Goal: Task Accomplishment & Management: Complete application form

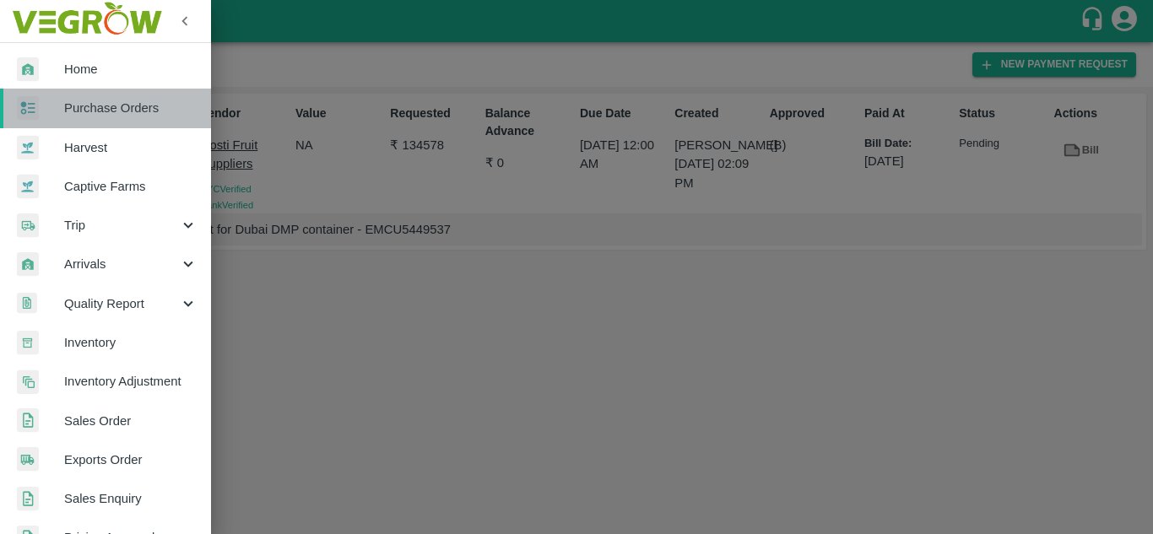
click at [120, 112] on span "Purchase Orders" at bounding box center [130, 108] width 133 height 19
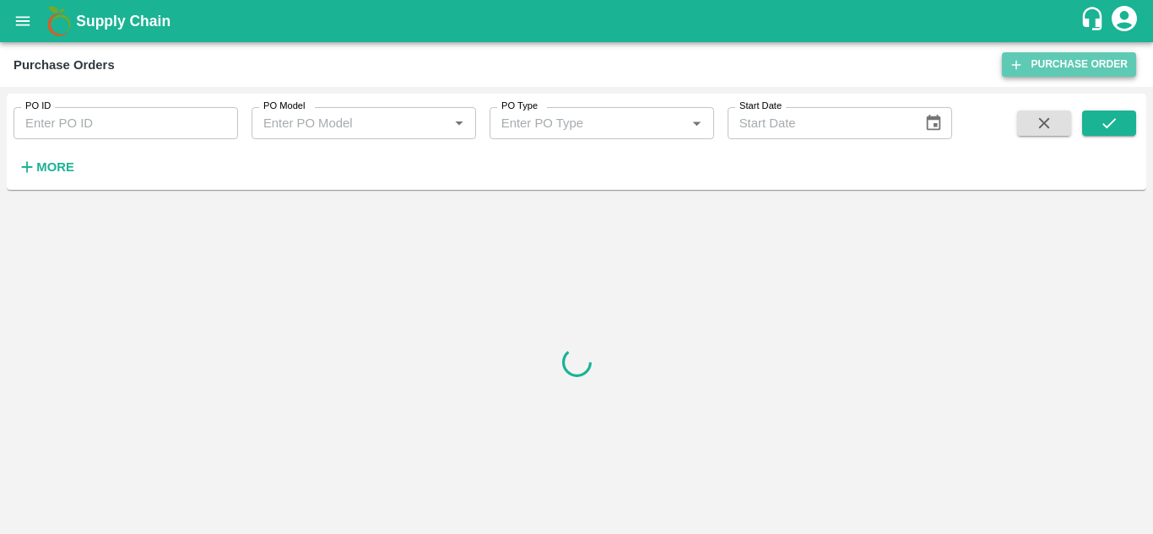
click at [1067, 54] on link "Purchase Order" at bounding box center [1069, 64] width 134 height 24
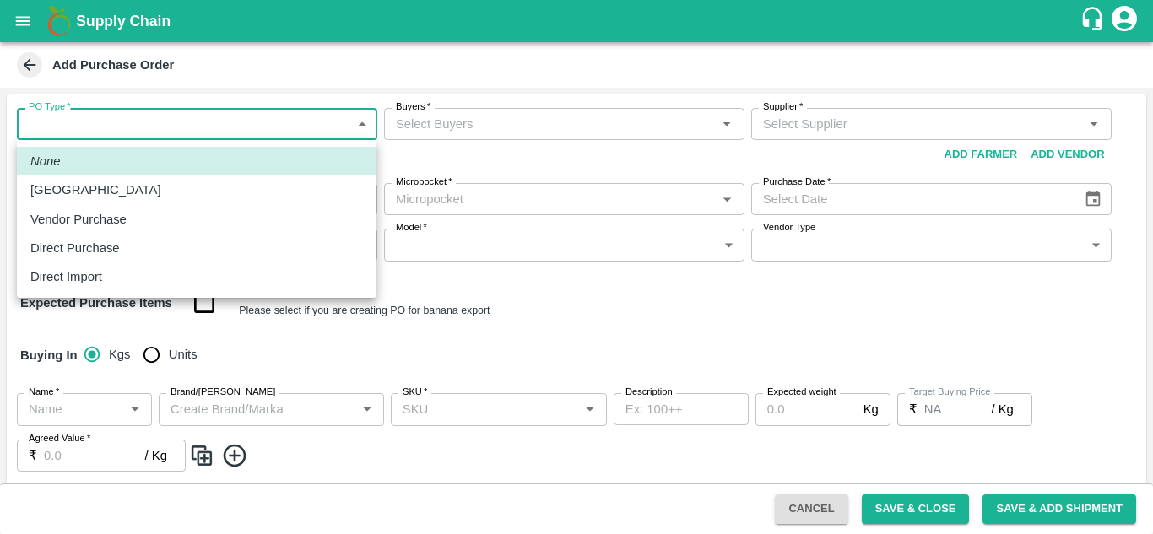
click at [125, 120] on body "Supply Chain Add Purchase Order PO Type   * ​ PO Type Buyers   * Buyers   * Sup…" at bounding box center [576, 267] width 1153 height 534
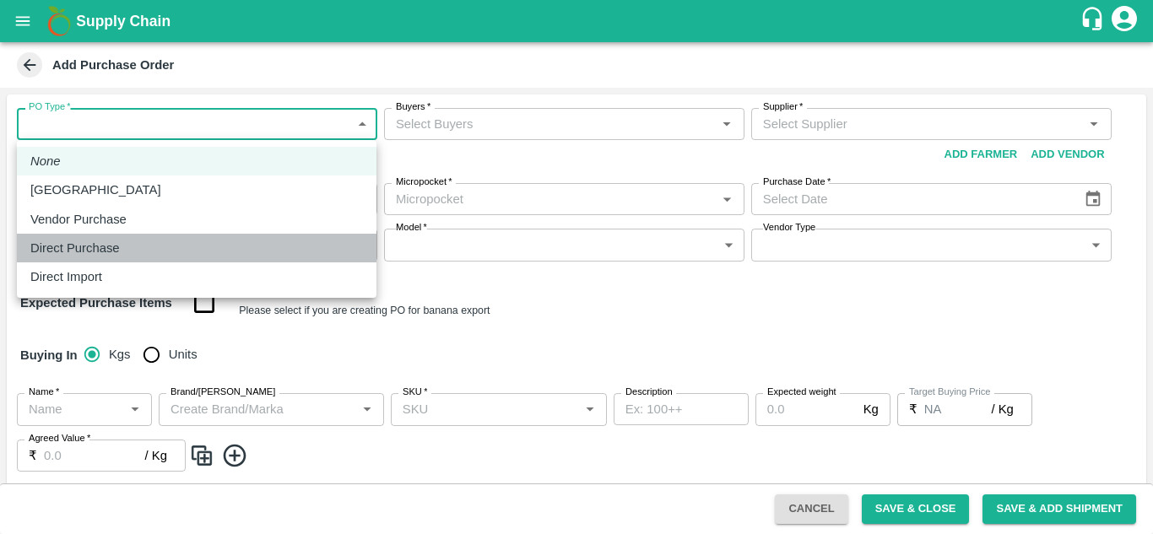
click at [119, 240] on p "Direct Purchase" at bounding box center [74, 248] width 89 height 19
type input "3"
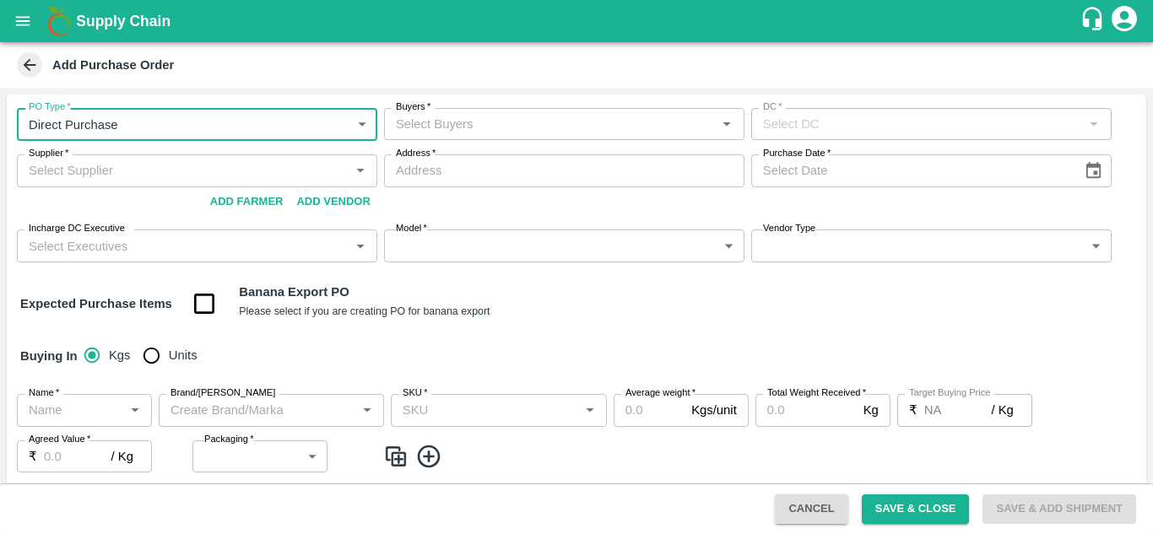
click at [505, 125] on input "Buyers   *" at bounding box center [550, 124] width 322 height 22
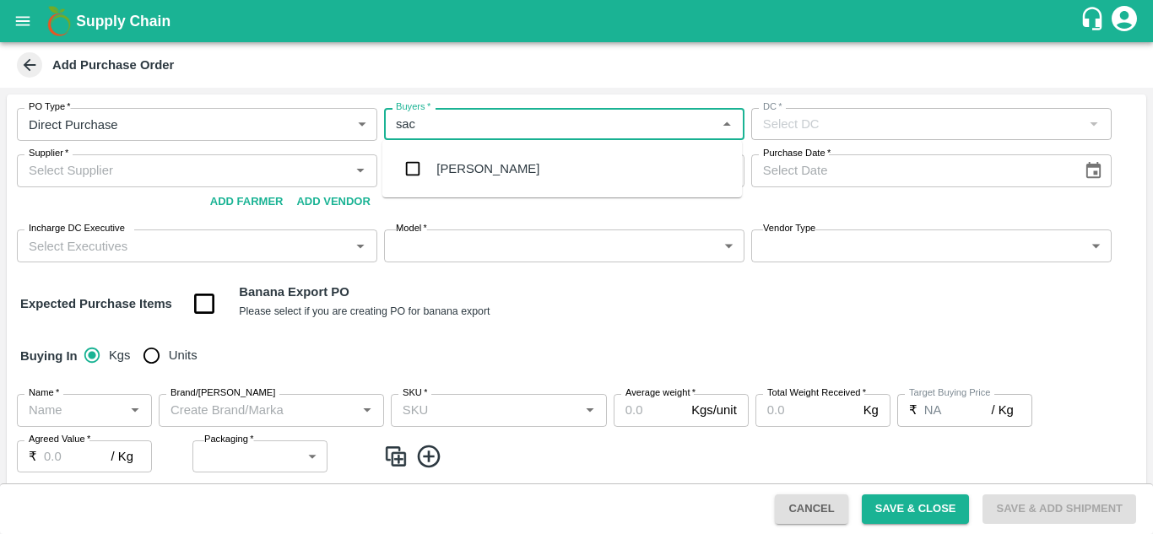
type input "sach"
click at [515, 170] on div "[PERSON_NAME]" at bounding box center [487, 169] width 103 height 19
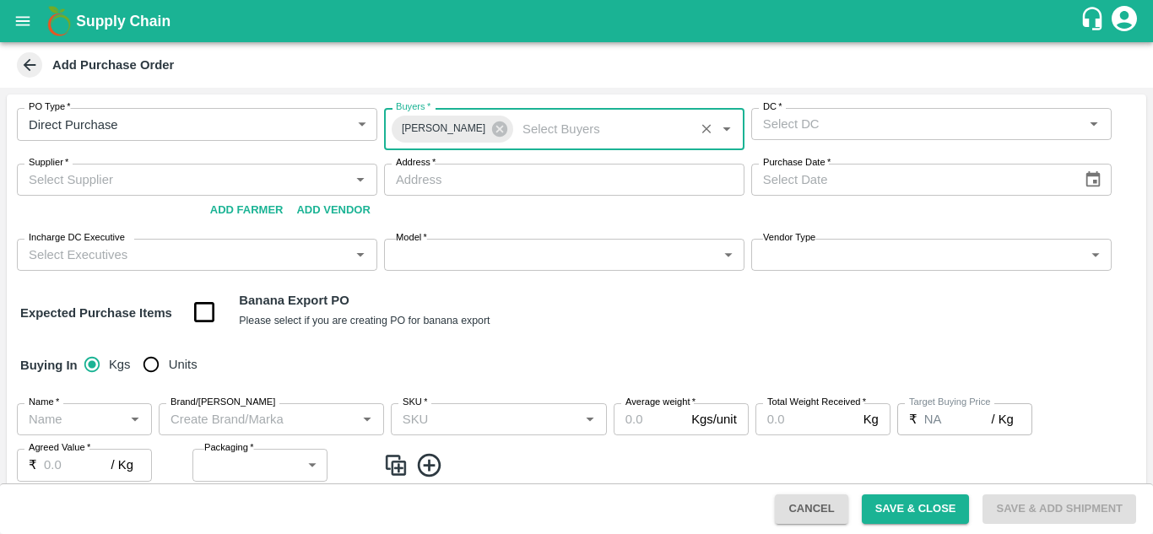
click at [840, 136] on div "DC   *" at bounding box center [931, 124] width 360 height 32
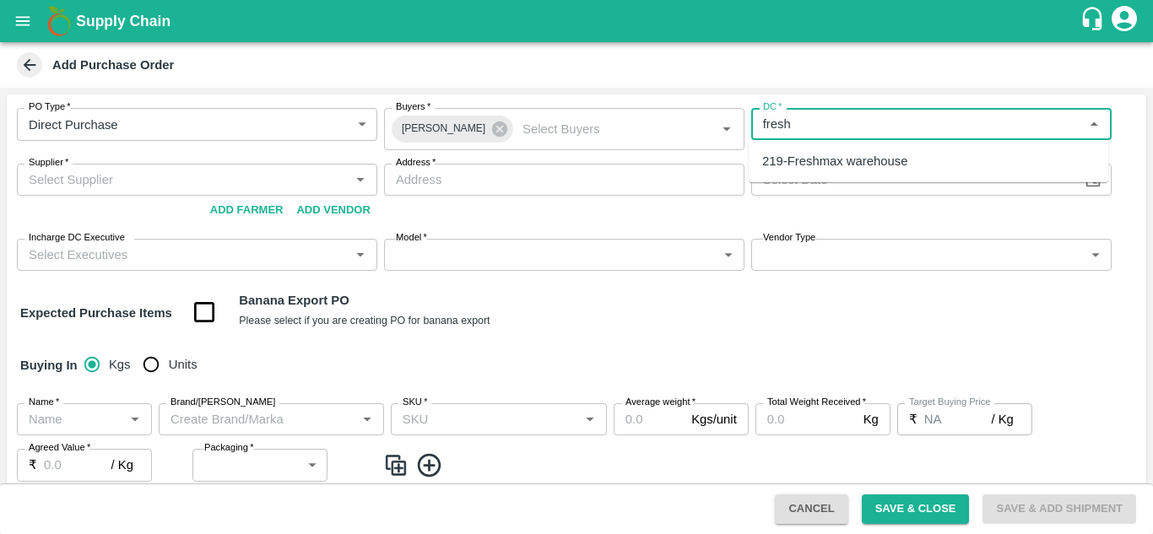
click at [911, 149] on div "219-Freshmax warehouse" at bounding box center [929, 161] width 360 height 29
type input "219-Freshmax warehouse"
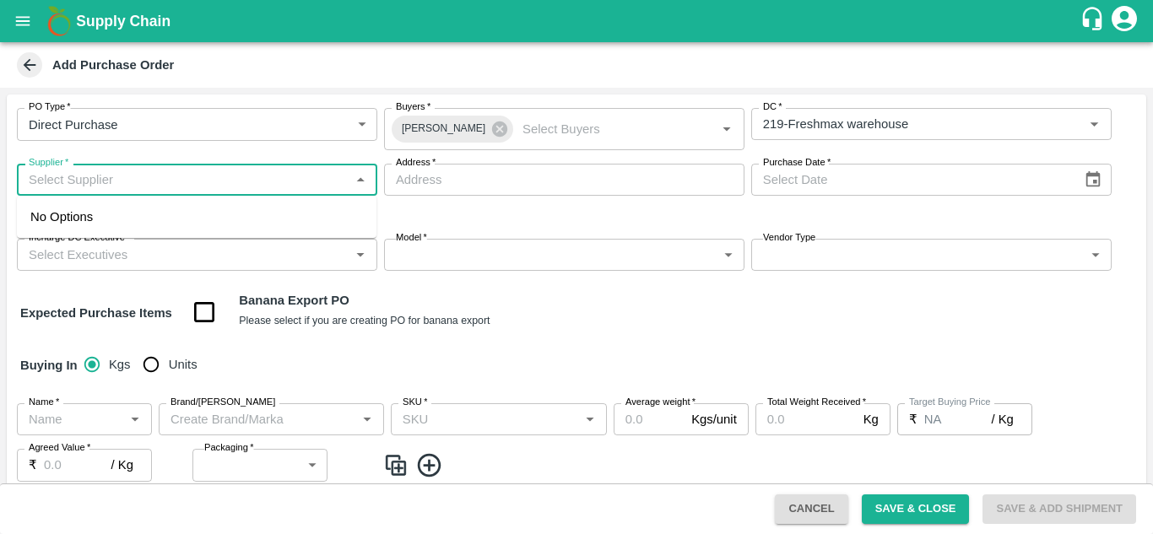
click at [224, 186] on input "Supplier   *" at bounding box center [183, 180] width 322 height 22
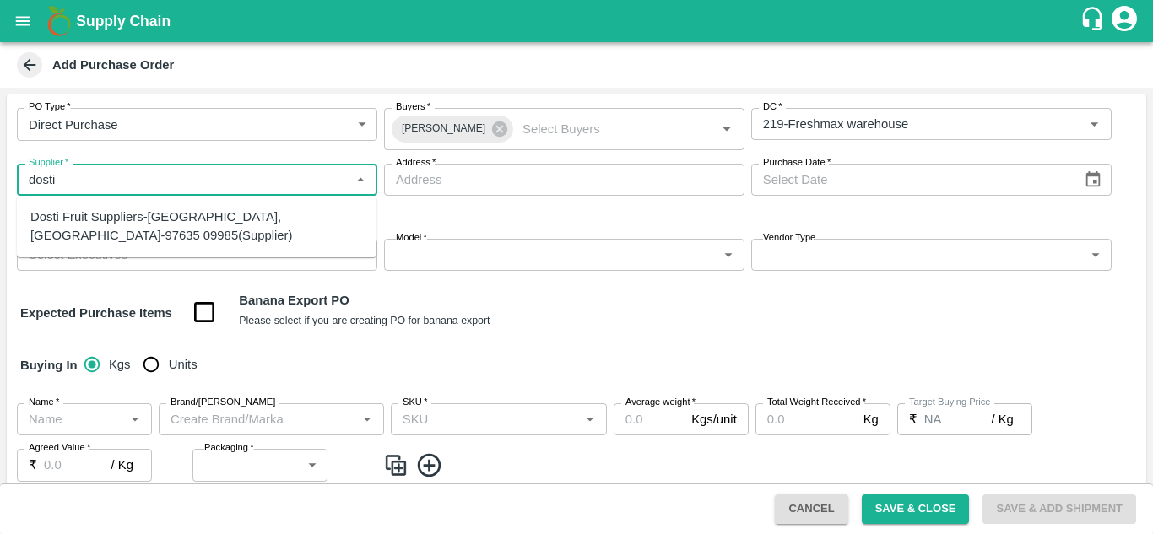
click at [154, 238] on div "Dosti Fruit Suppliers-[GEOGRAPHIC_DATA], [GEOGRAPHIC_DATA]-97635 09985(Supplier)" at bounding box center [196, 227] width 333 height 38
type input "Dosti Fruit Suppliers-[GEOGRAPHIC_DATA], [GEOGRAPHIC_DATA]-97635 09985(Supplier)"
type input "[GEOGRAPHIC_DATA], [GEOGRAPHIC_DATA], [GEOGRAPHIC_DATA], [GEOGRAPHIC_DATA]"
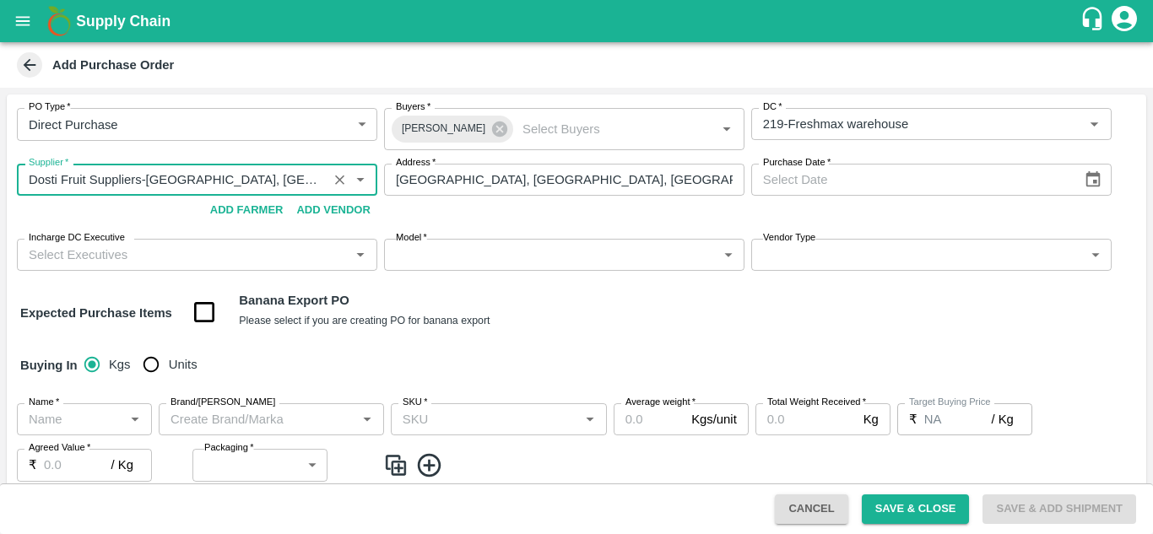
type input "Dosti Fruit Suppliers-[GEOGRAPHIC_DATA], [GEOGRAPHIC_DATA]-97635 09985(Supplier)"
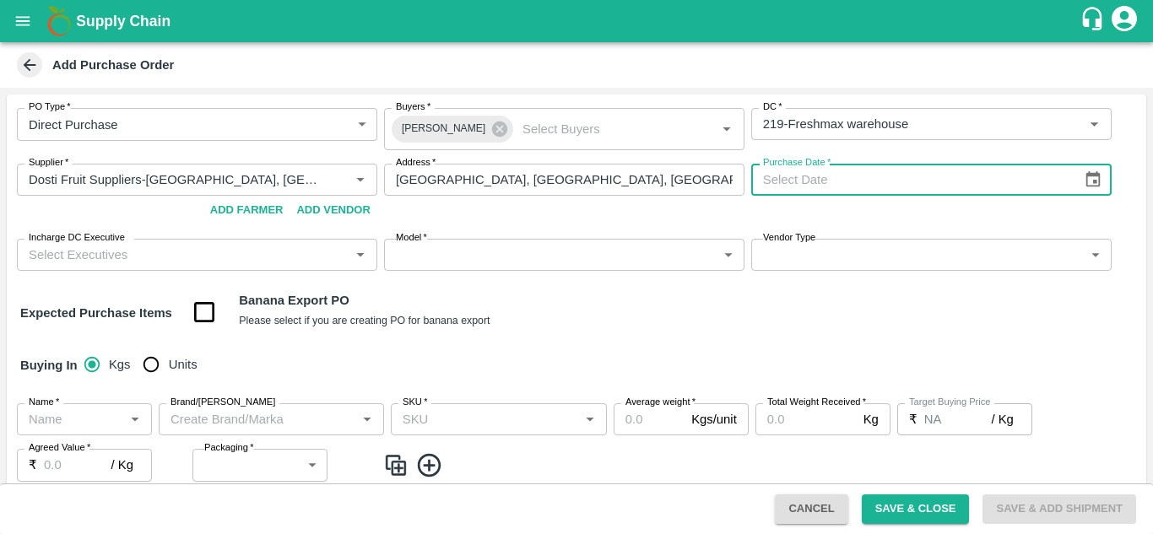
type input "DD/MM/YYYY"
click at [814, 175] on input "DD/MM/YYYY" at bounding box center [911, 180] width 320 height 32
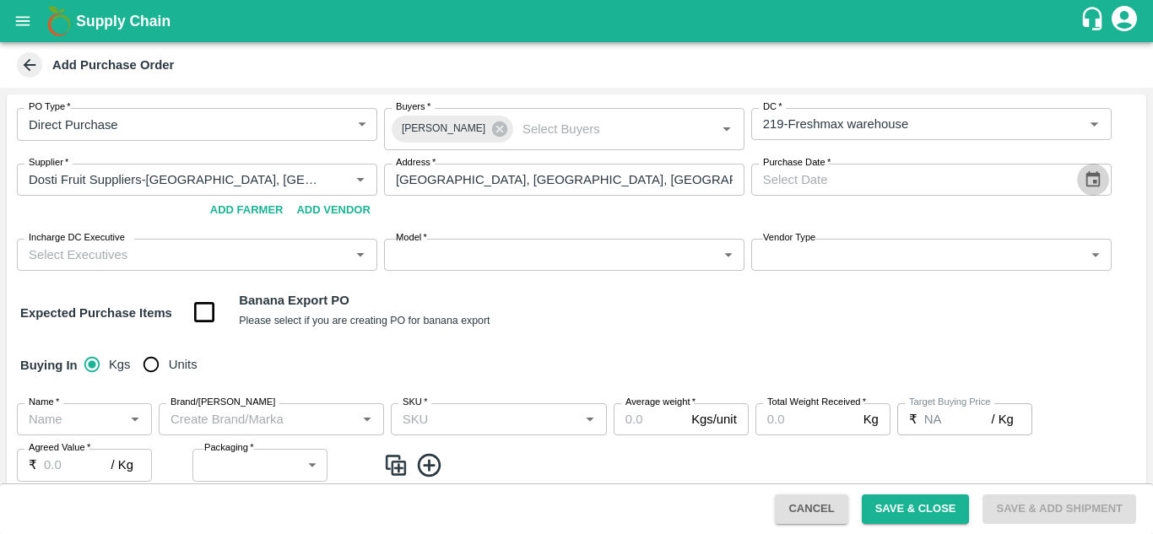
click at [1090, 178] on icon "Choose date" at bounding box center [1093, 179] width 19 height 19
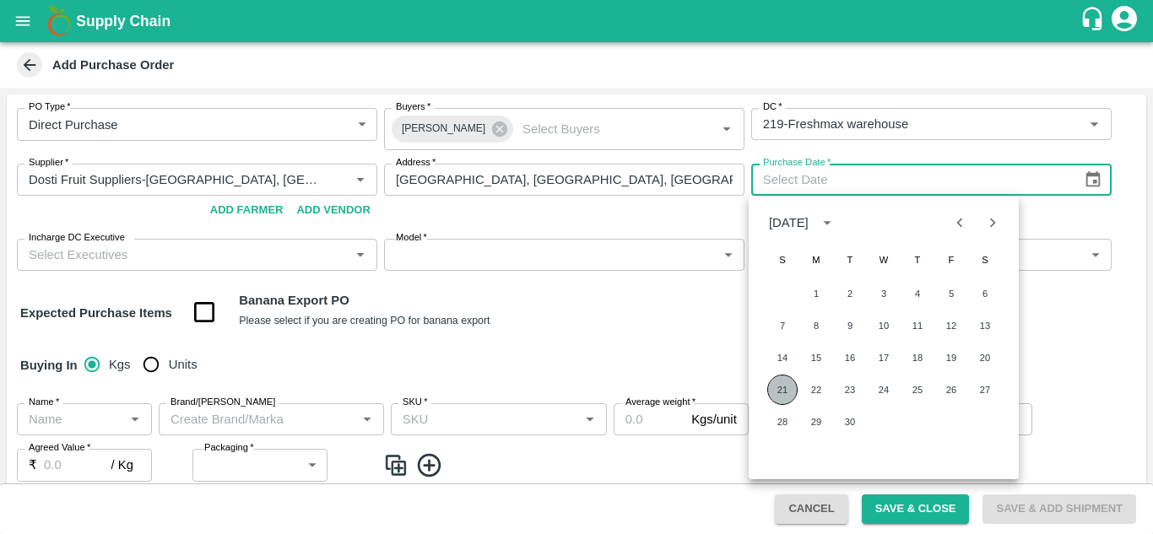
click at [784, 387] on button "21" at bounding box center [782, 390] width 30 height 30
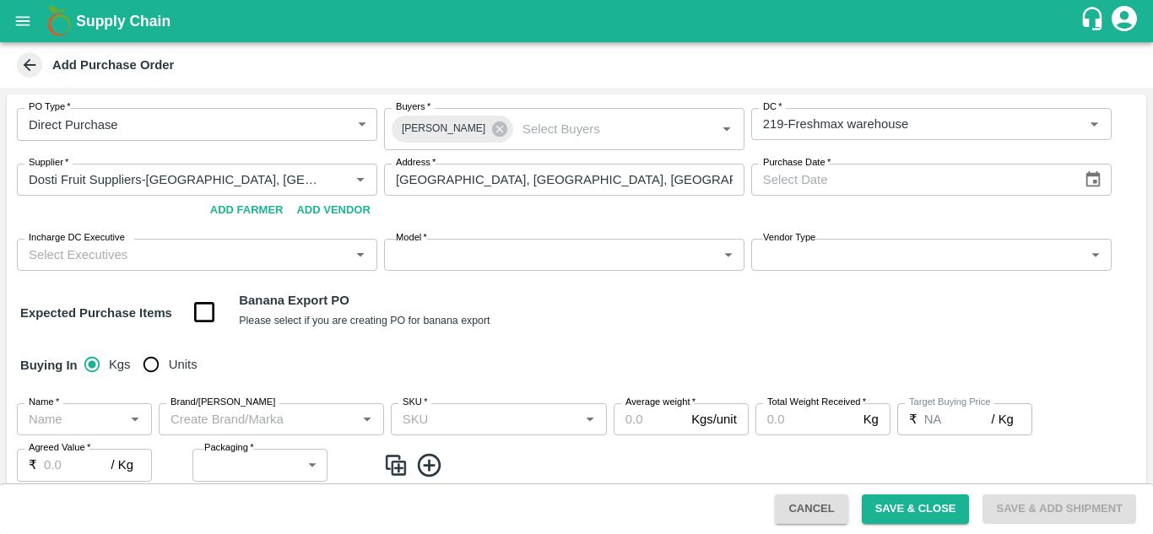
type input "[DATE]"
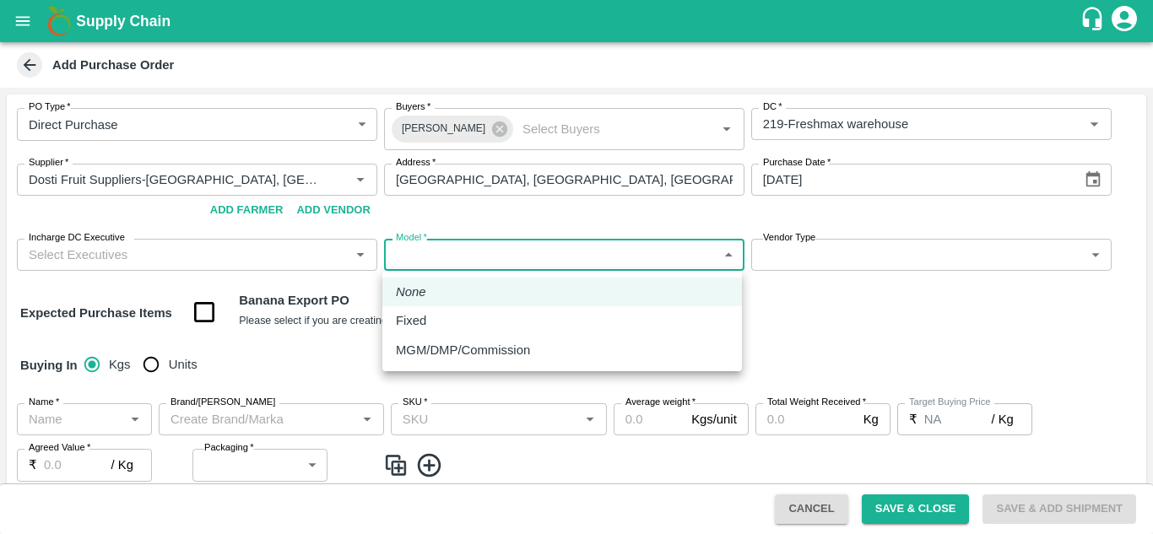
click at [507, 252] on body "Supply Chain Add Purchase Order PO Type   * Direct Purchase 3 PO Type Buyers   …" at bounding box center [576, 267] width 1153 height 534
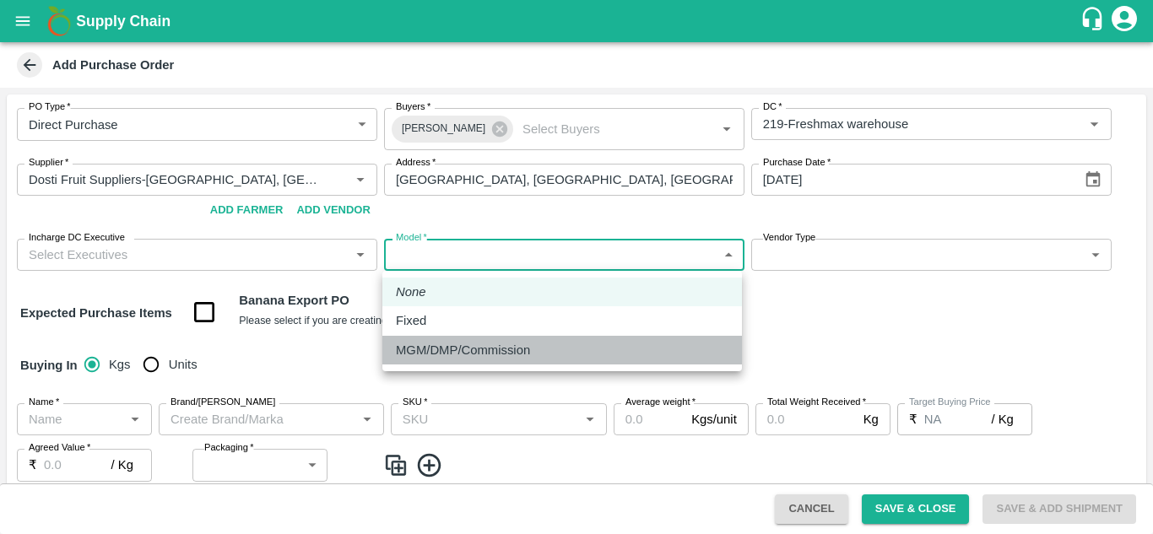
click at [484, 351] on p "MGM/DMP/Commission" at bounding box center [463, 350] width 134 height 19
type input "Commision"
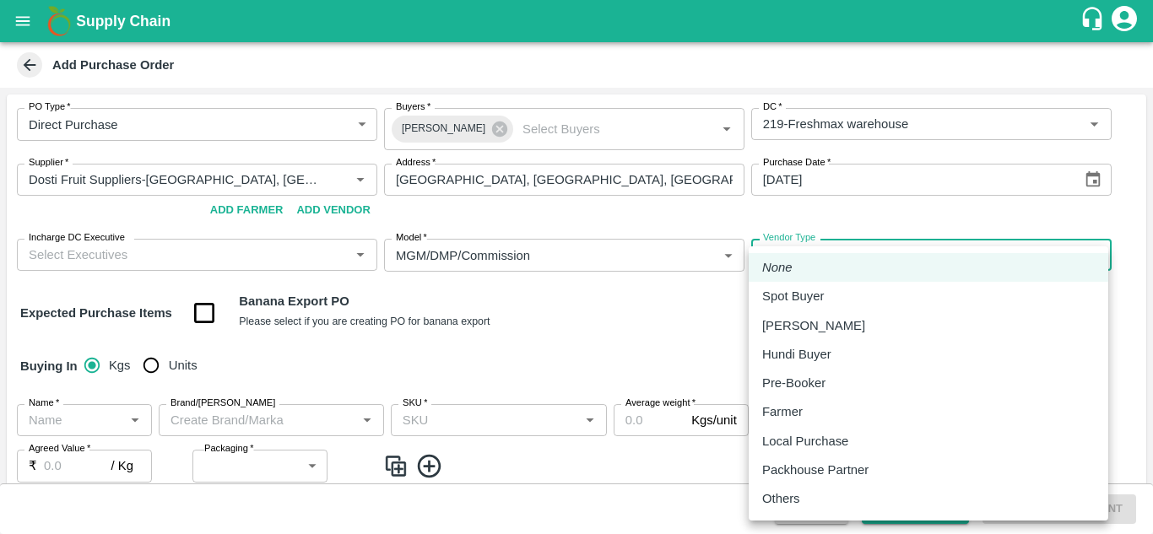
click at [825, 245] on body "Supply Chain Add Purchase Order PO Type   * Direct Purchase 3 PO Type Buyers   …" at bounding box center [576, 267] width 1153 height 534
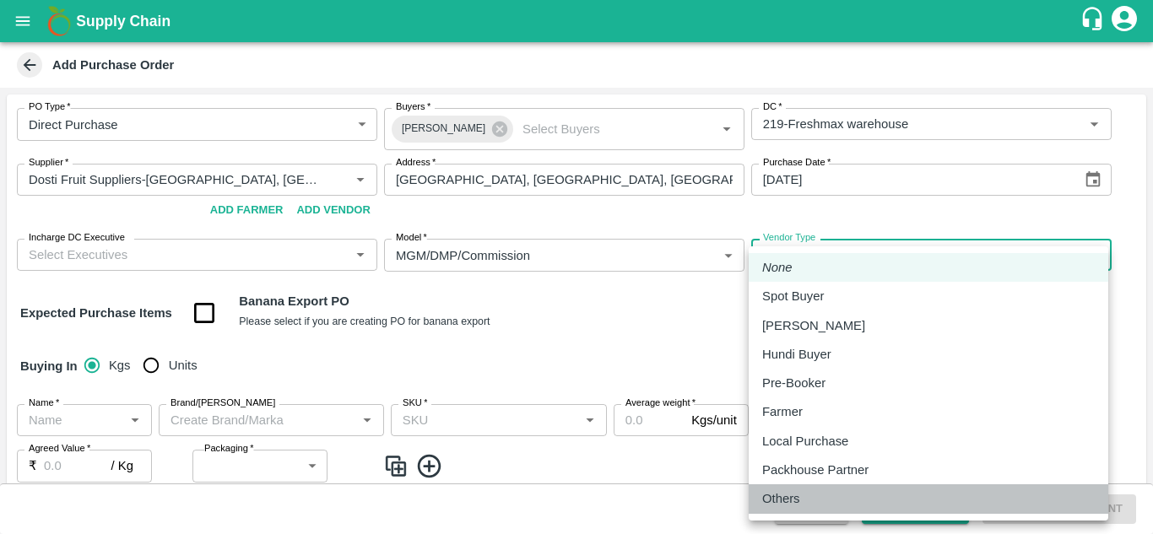
click at [809, 495] on div "Others" at bounding box center [928, 498] width 333 height 19
type input "OTHER"
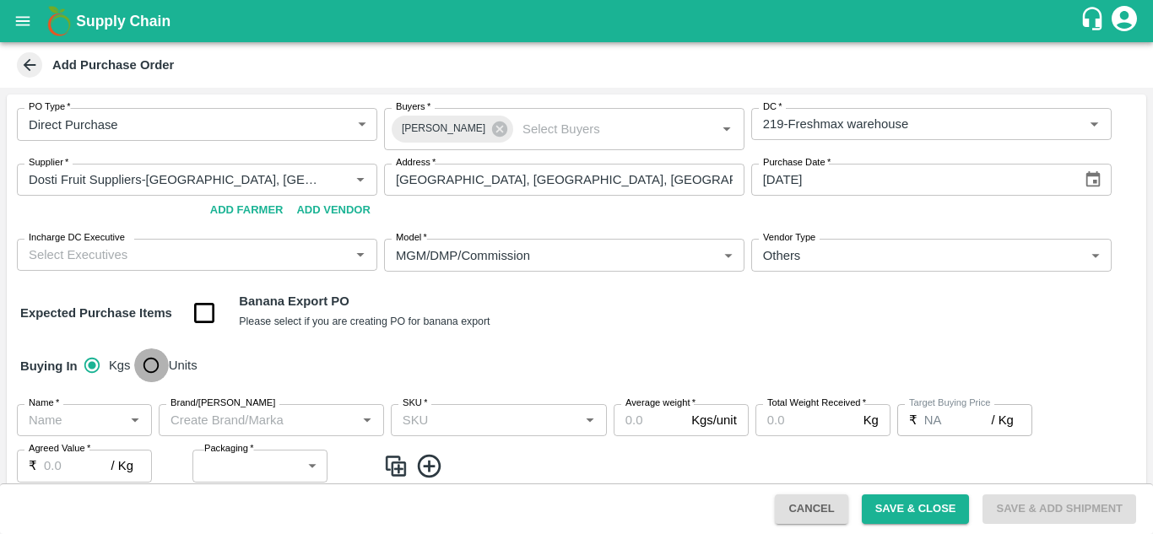
click at [160, 358] on input "Units" at bounding box center [151, 366] width 34 height 34
radio input "true"
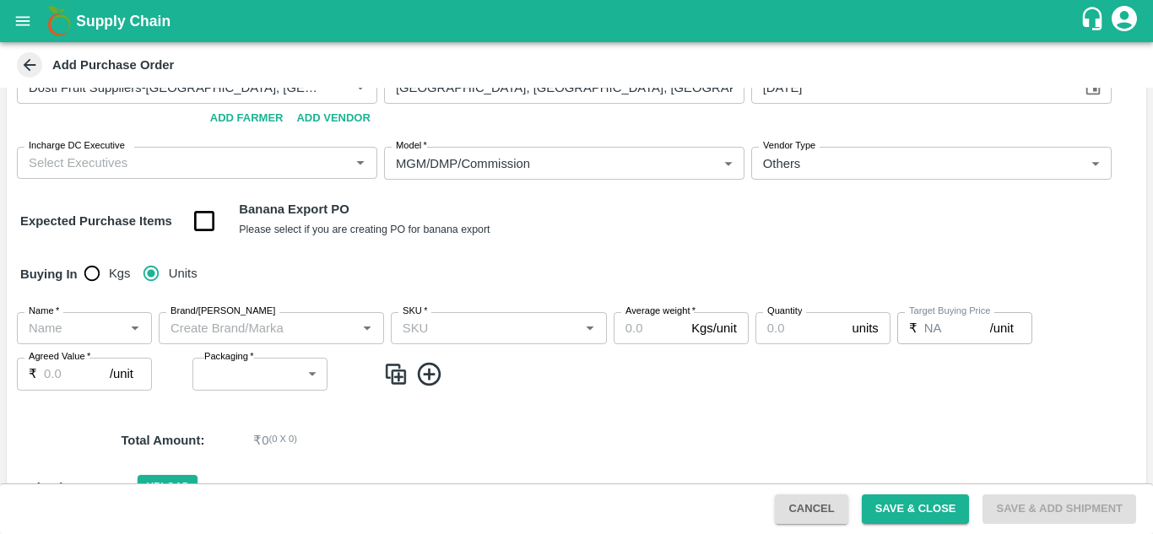
scroll to position [93, 0]
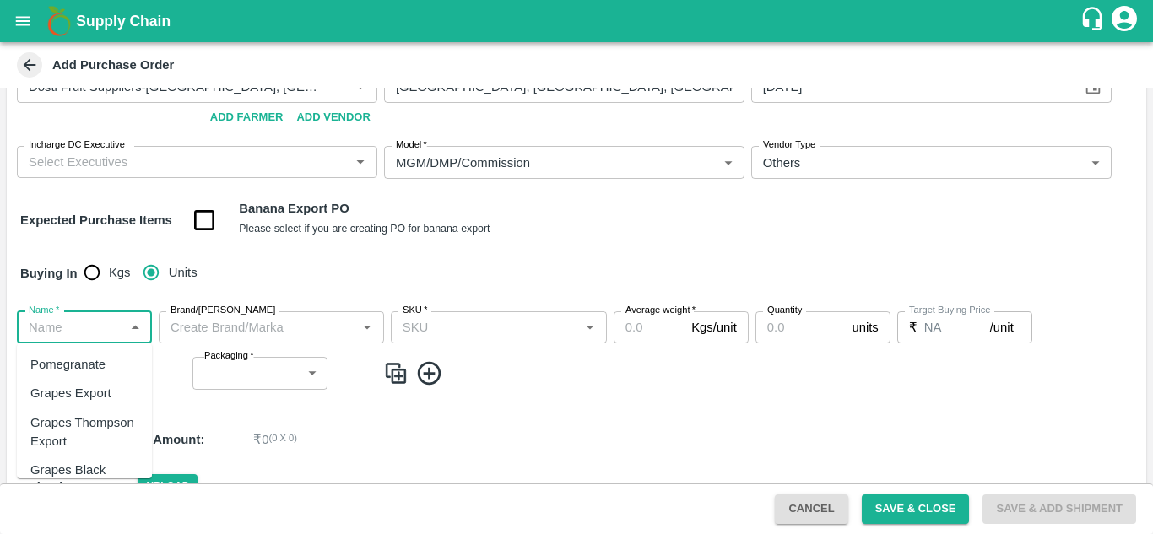
click at [95, 322] on input "Name   *" at bounding box center [70, 327] width 97 height 22
click at [103, 424] on div "Pomegranate Export" at bounding box center [84, 403] width 135 height 48
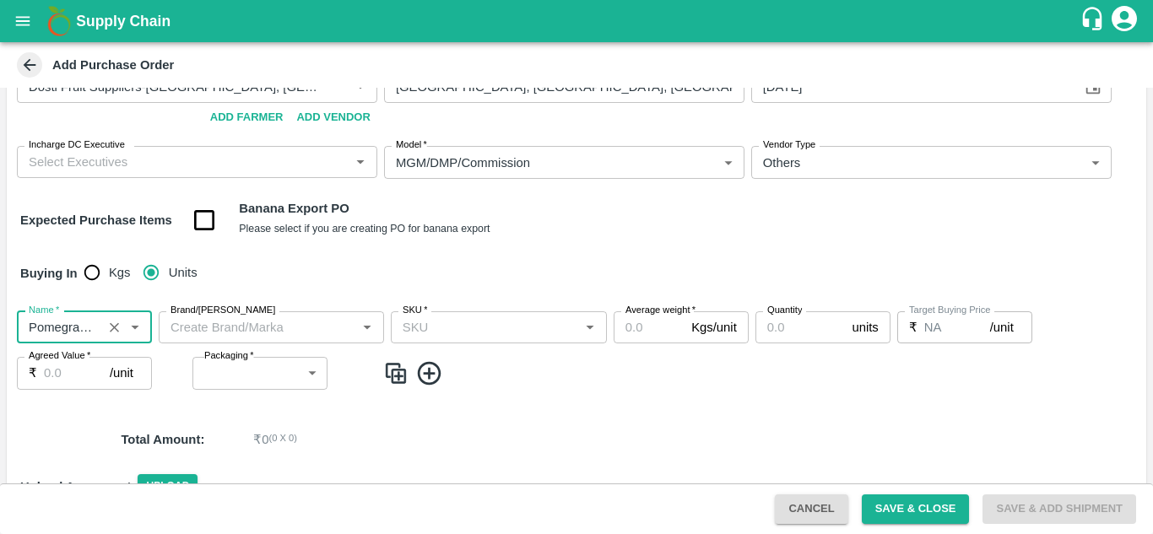
type input "Pomegranate Export"
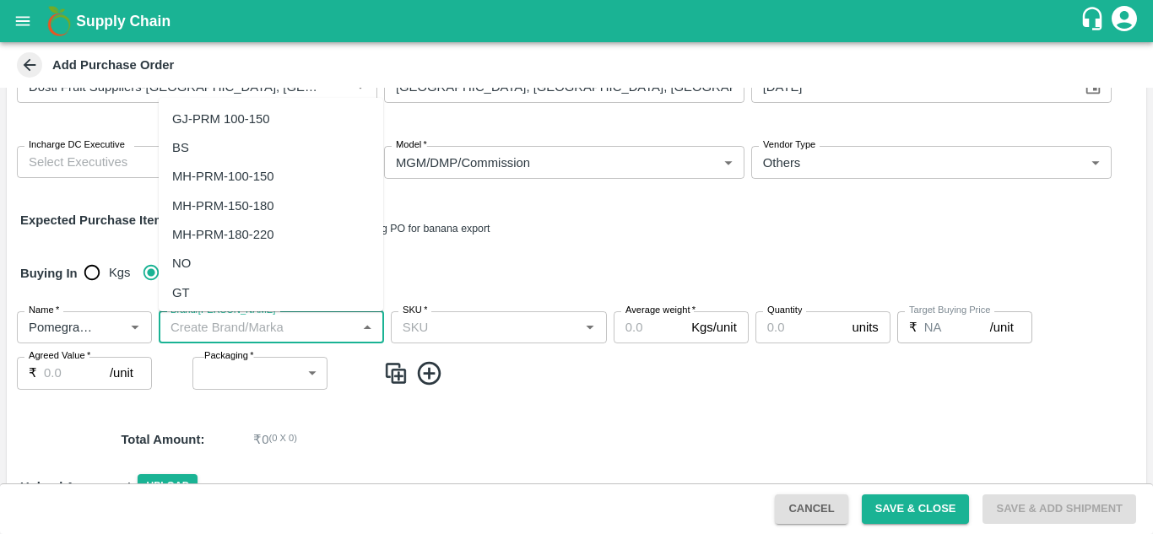
click at [275, 325] on input "Brand/[PERSON_NAME]" at bounding box center [257, 327] width 187 height 22
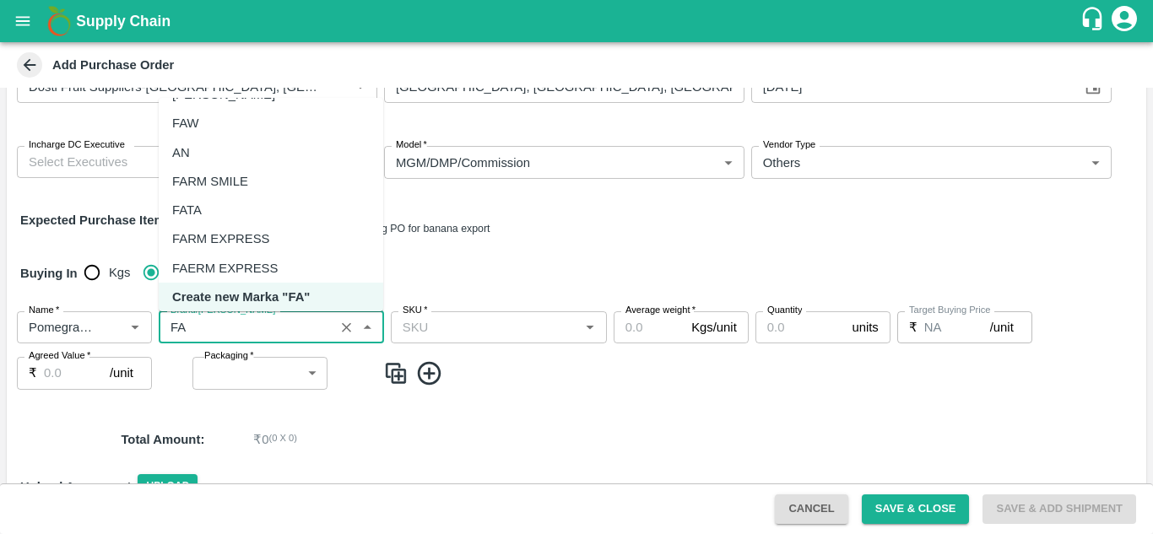
scroll to position [0, 0]
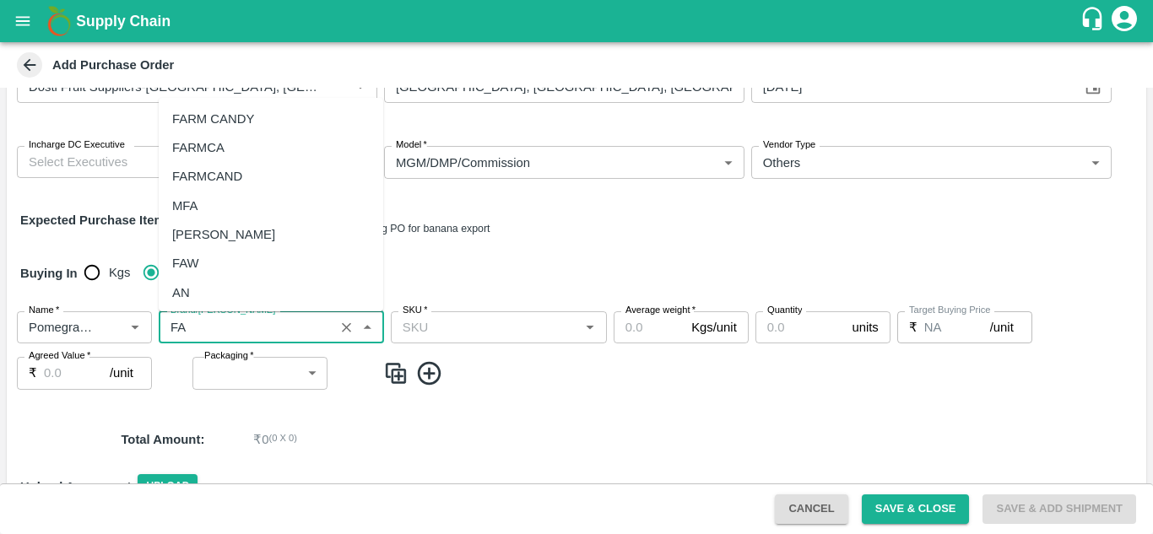
click at [253, 112] on div "FARM CANDY" at bounding box center [213, 119] width 82 height 19
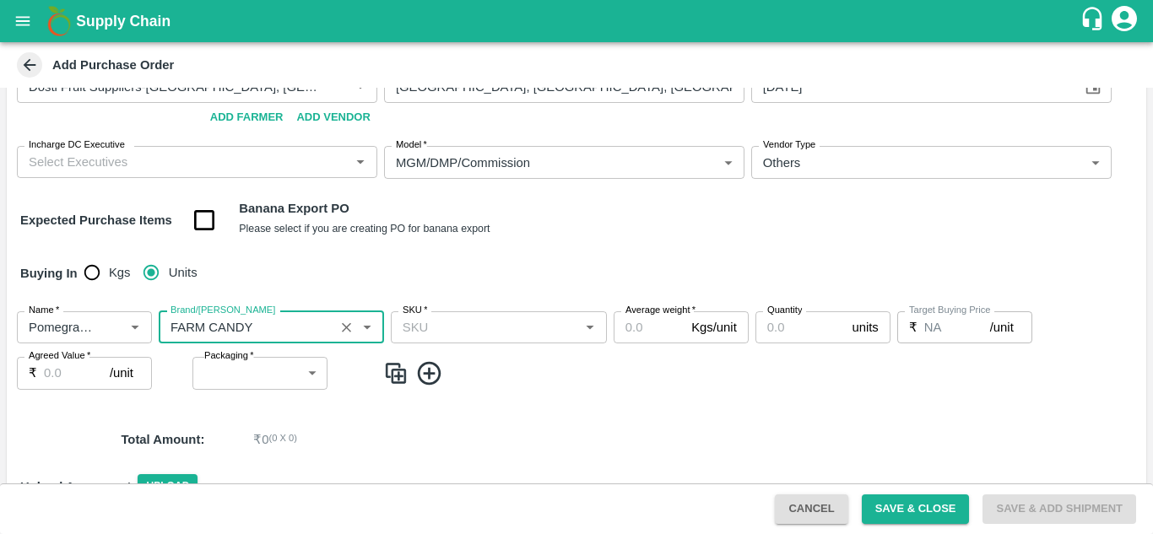
type input "FARM CANDY"
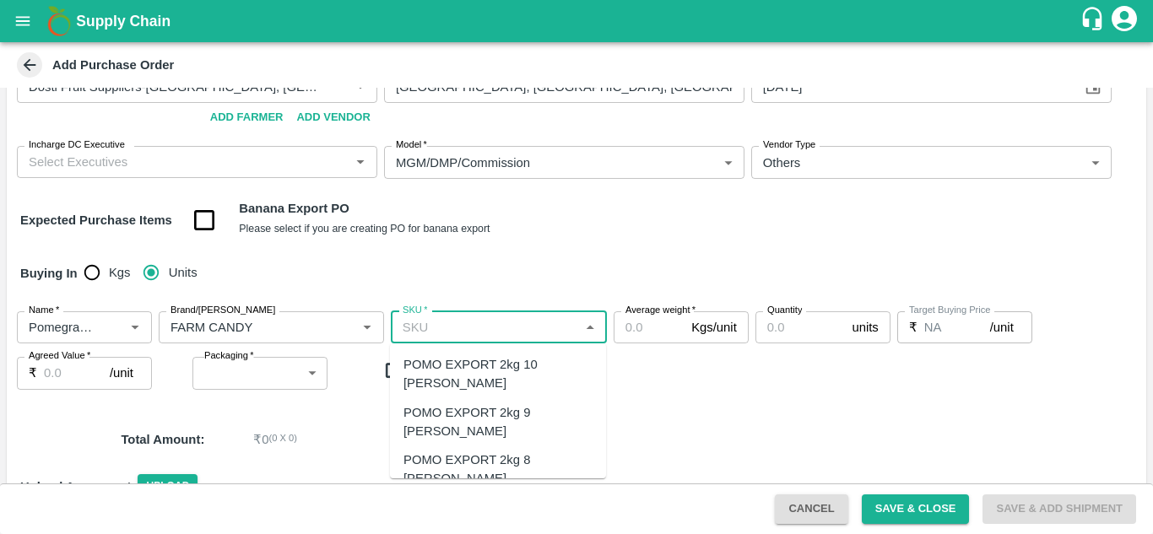
click at [456, 331] on input "SKU   *" at bounding box center [485, 327] width 178 height 22
click at [501, 446] on div "POMO EXPORT 2kg 8 [PERSON_NAME]" at bounding box center [498, 470] width 216 height 48
type input "POMO EXPORT 2kg 8 [PERSON_NAME]"
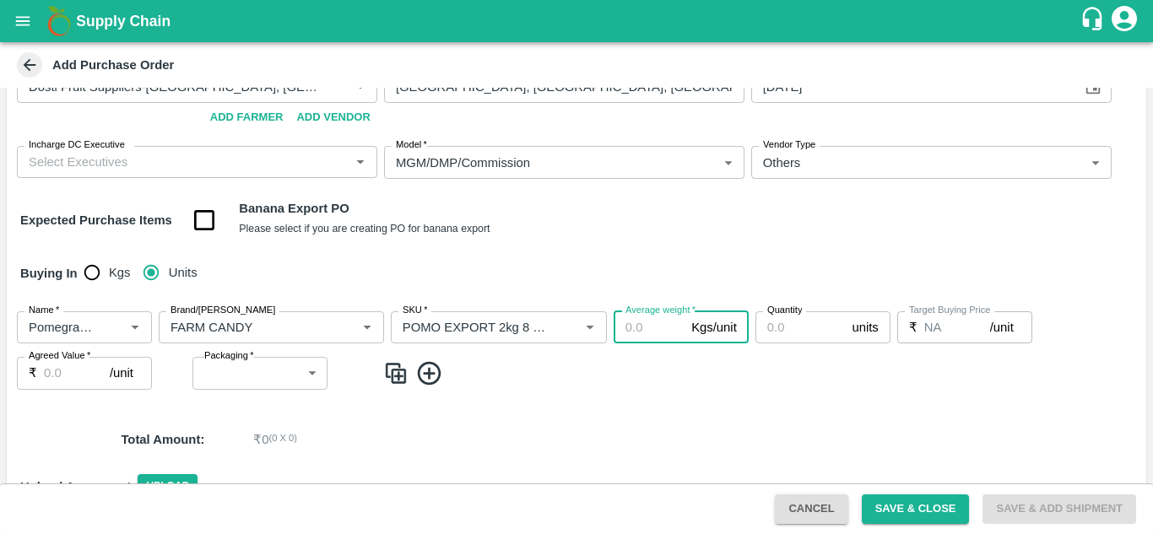
click at [651, 331] on input "Average weight   *" at bounding box center [649, 327] width 71 height 32
type input "1.7"
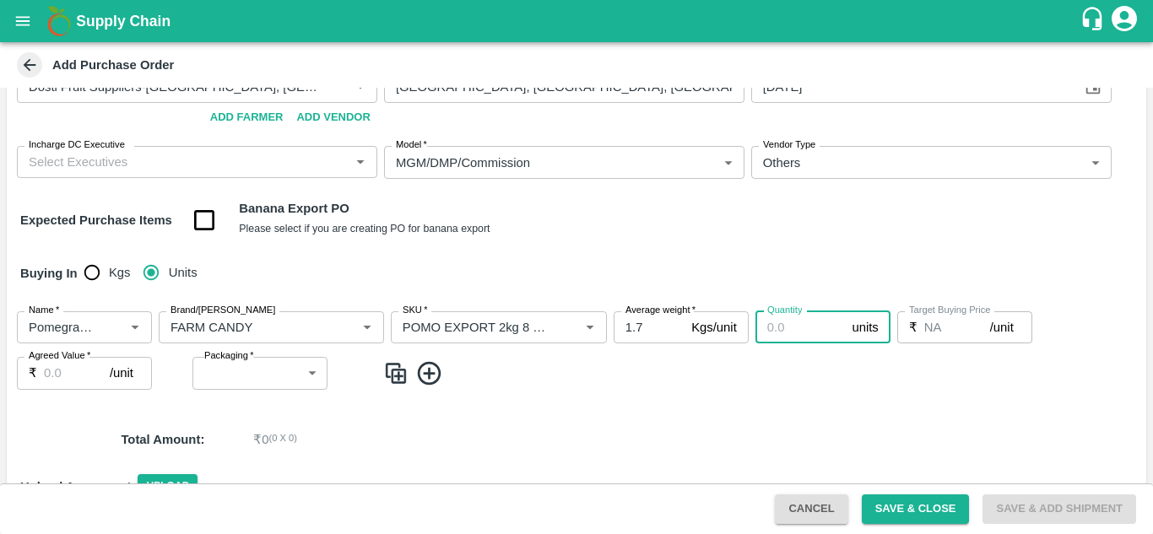
click at [792, 327] on input "Quantity" at bounding box center [800, 327] width 90 height 32
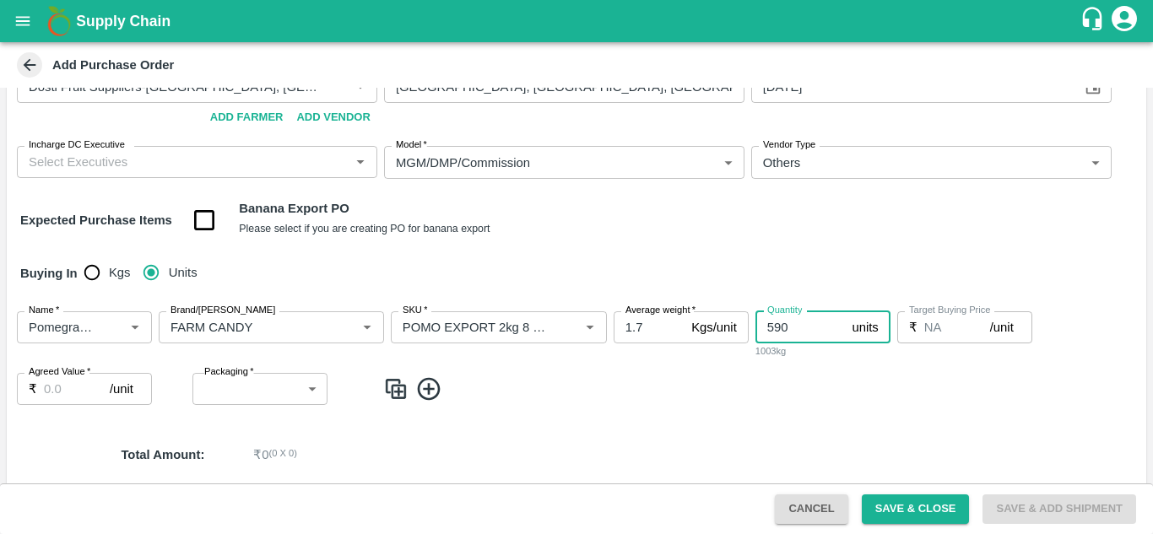
type input "590"
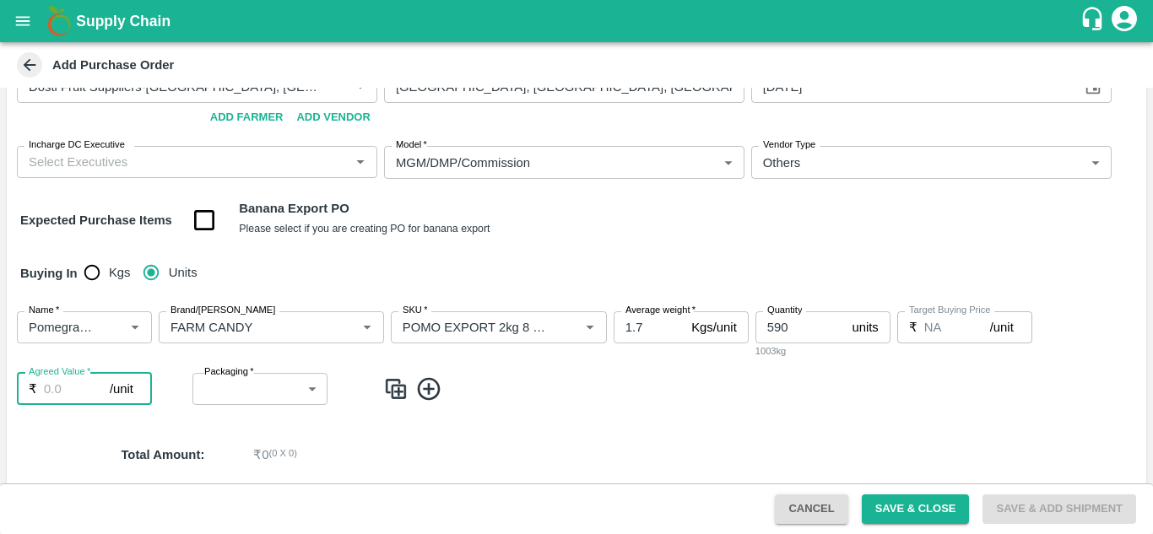
click at [60, 394] on input "Agreed Value   *" at bounding box center [77, 389] width 66 height 32
type input "212"
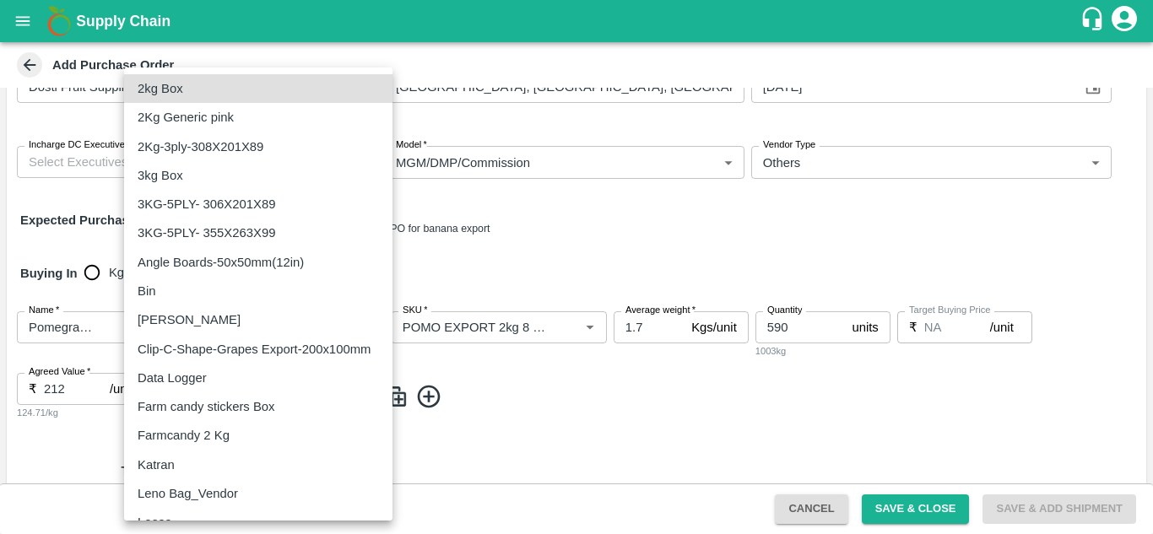
click at [241, 395] on body "Supply Chain Add Purchase Order PO Type   * Direct Purchase 3 PO Type Buyers   …" at bounding box center [576, 267] width 1153 height 534
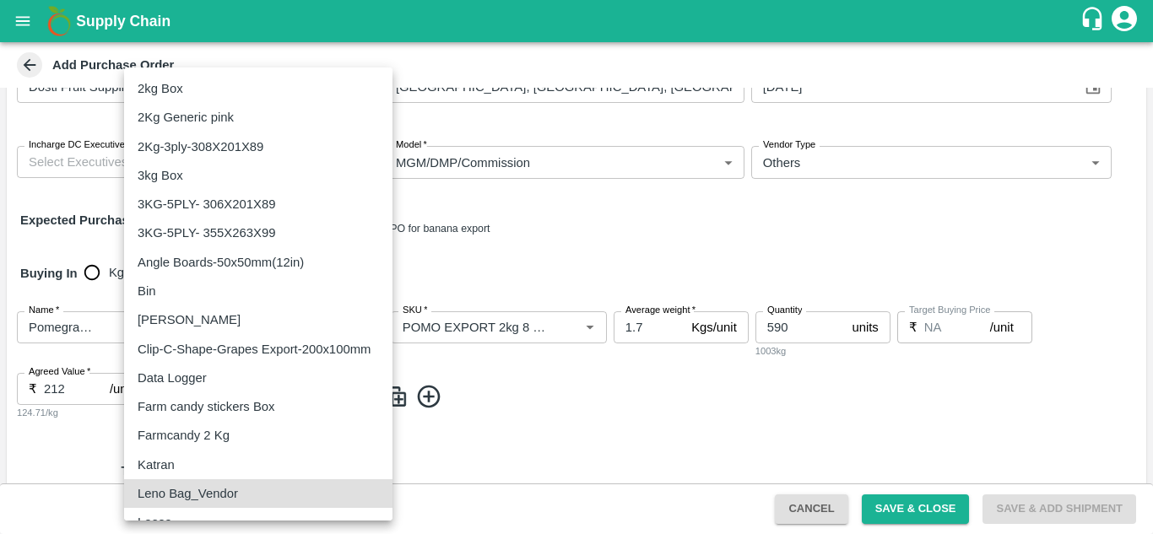
scroll to position [17, 0]
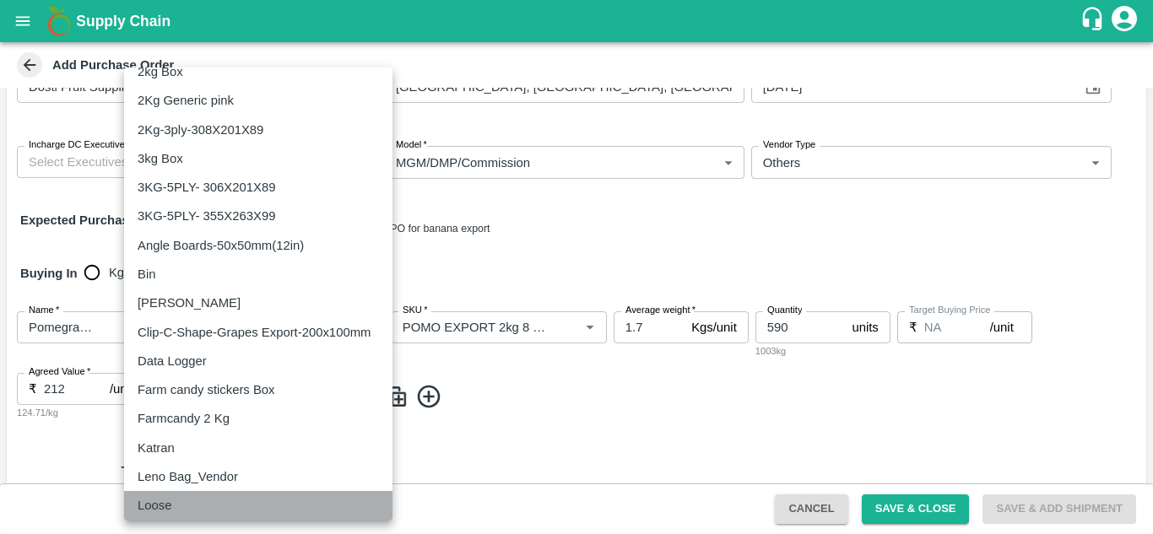
click at [210, 495] on li "Loose" at bounding box center [258, 505] width 268 height 29
type input "258"
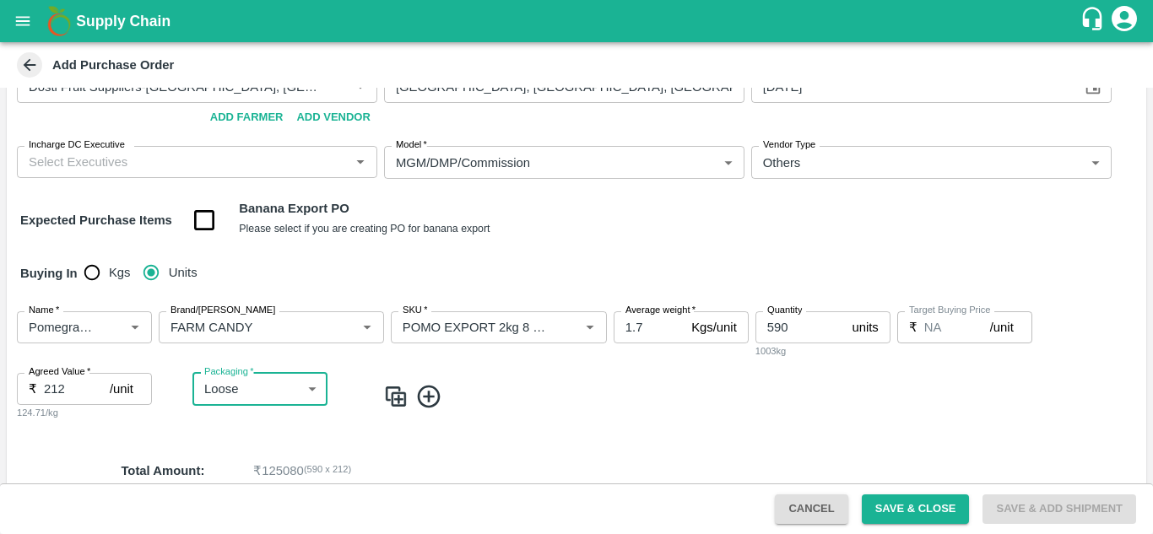
click at [422, 397] on icon at bounding box center [429, 397] width 28 height 28
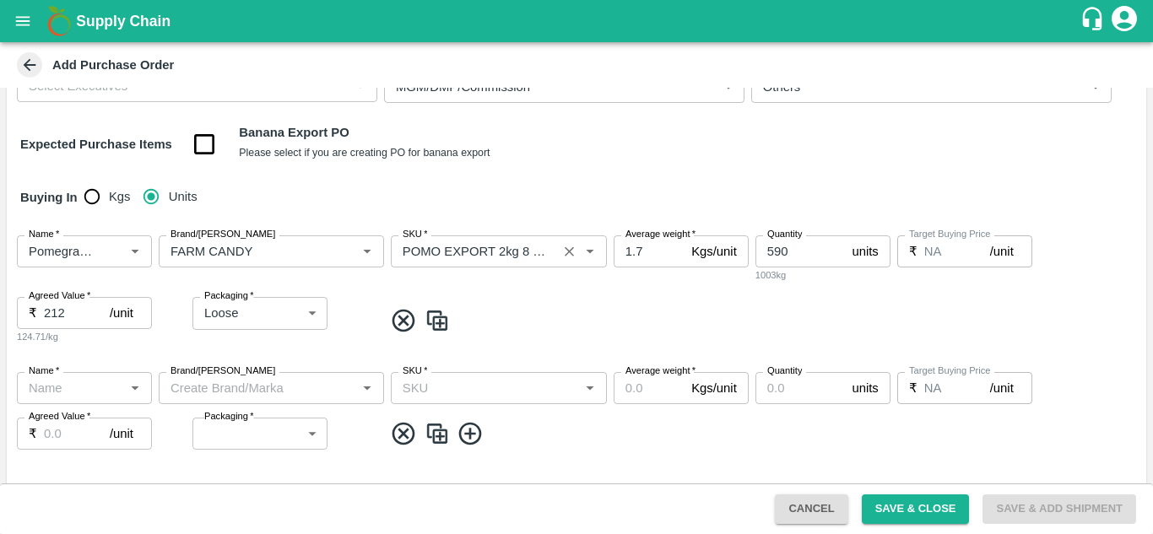
scroll to position [170, 0]
click at [408, 433] on icon at bounding box center [404, 433] width 28 height 28
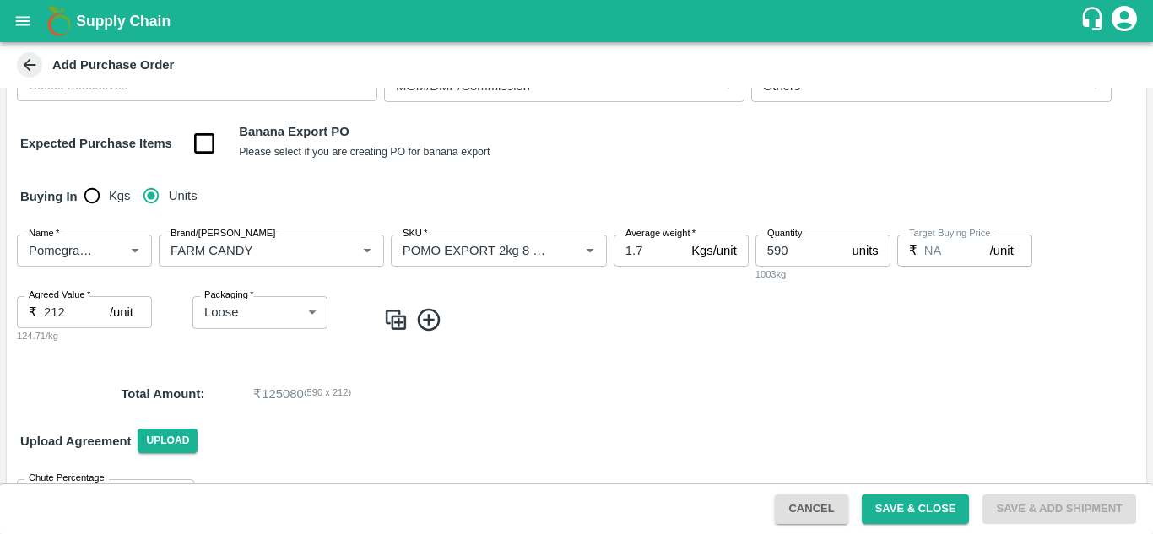
click at [393, 324] on img at bounding box center [395, 320] width 25 height 28
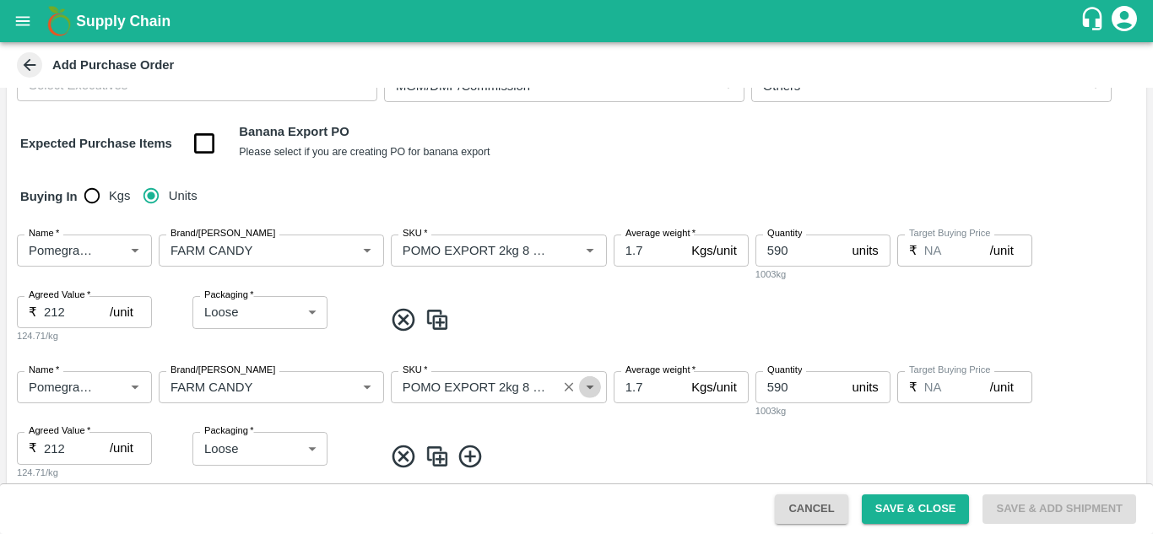
click at [587, 387] on icon "Open" at bounding box center [590, 388] width 8 height 4
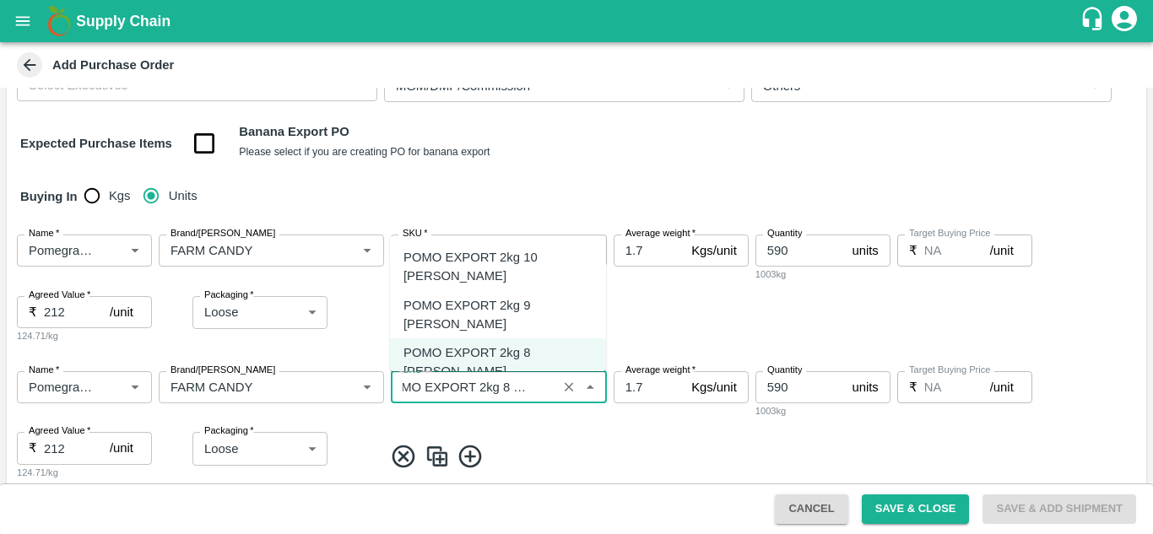
click at [537, 296] on div "POMO EXPORT 2kg 9 [PERSON_NAME]" at bounding box center [497, 315] width 189 height 38
type input "POMO EXPORT 2kg 9 [PERSON_NAME]"
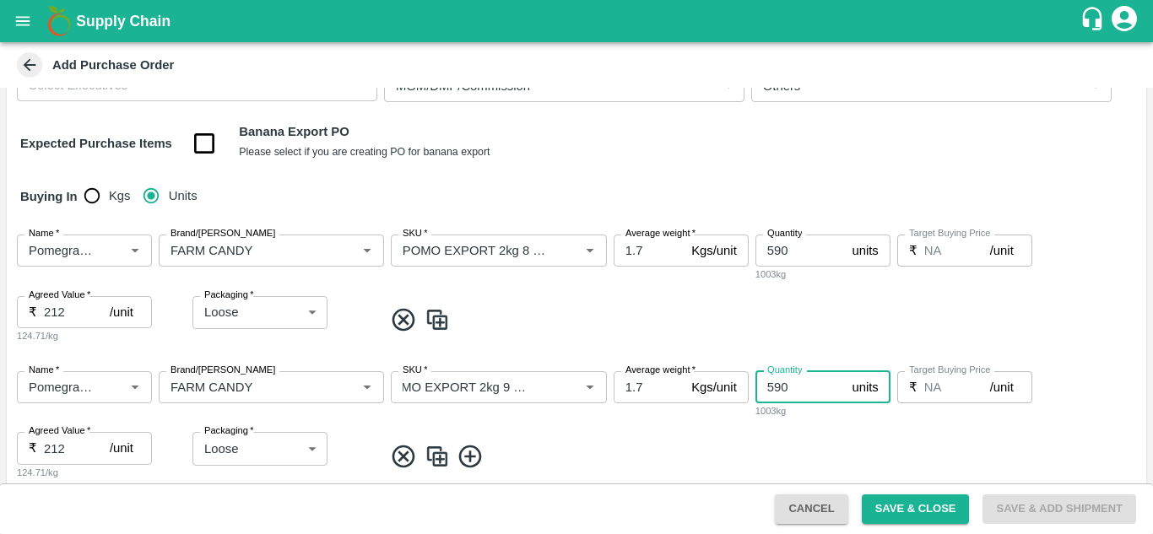
scroll to position [0, 0]
click at [803, 386] on input "590" at bounding box center [800, 387] width 90 height 32
type input "5"
type input "8294"
click at [627, 438] on div "Name   * Name   * Brand/[PERSON_NAME]/[PERSON_NAME]   * SKU   * Average weight …" at bounding box center [576, 426] width 1139 height 137
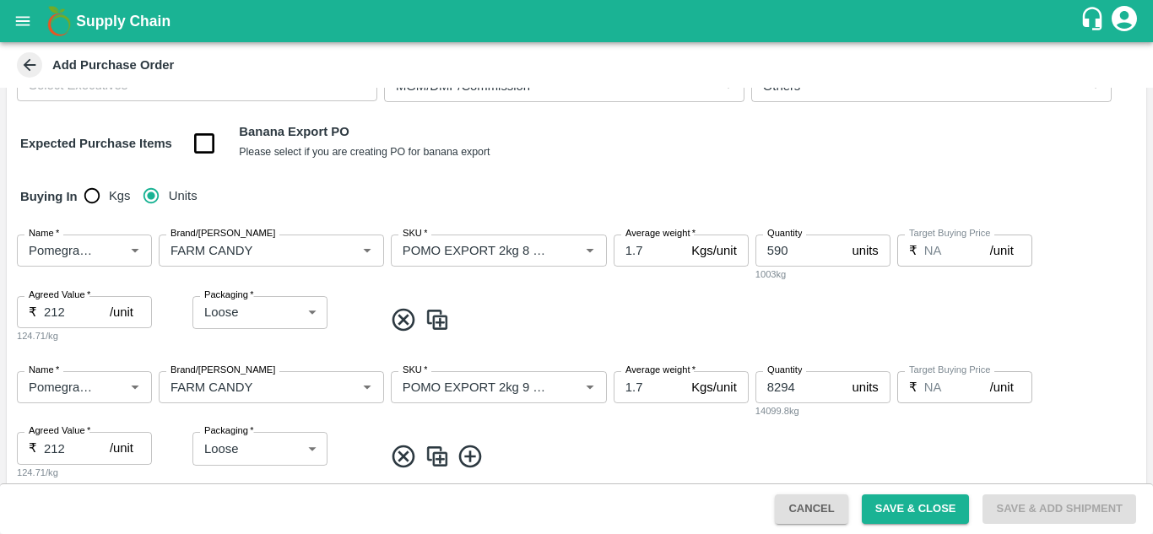
scroll to position [201, 0]
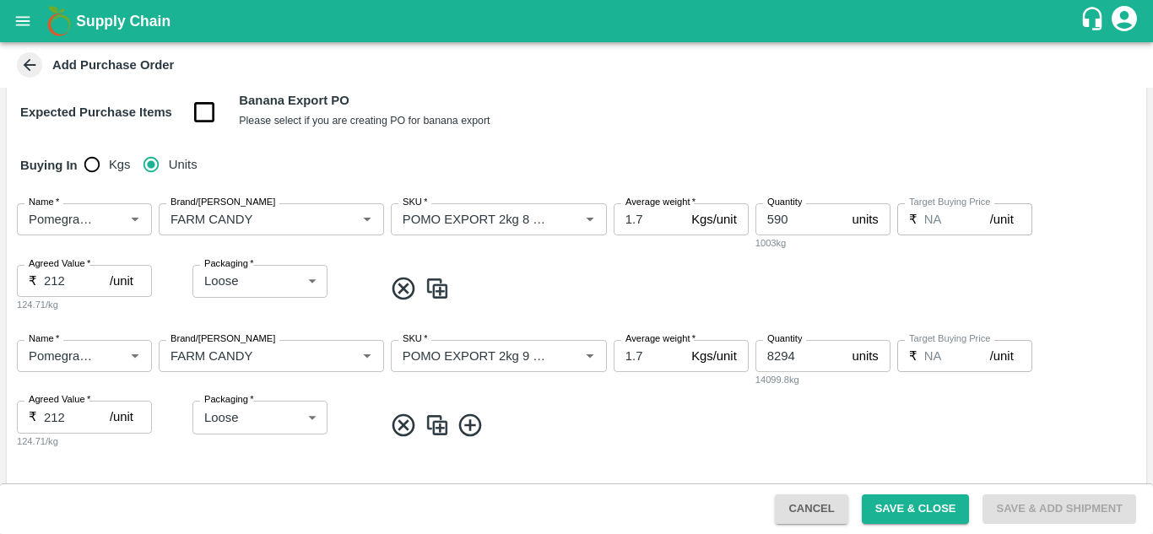
click at [441, 421] on img at bounding box center [436, 426] width 25 height 28
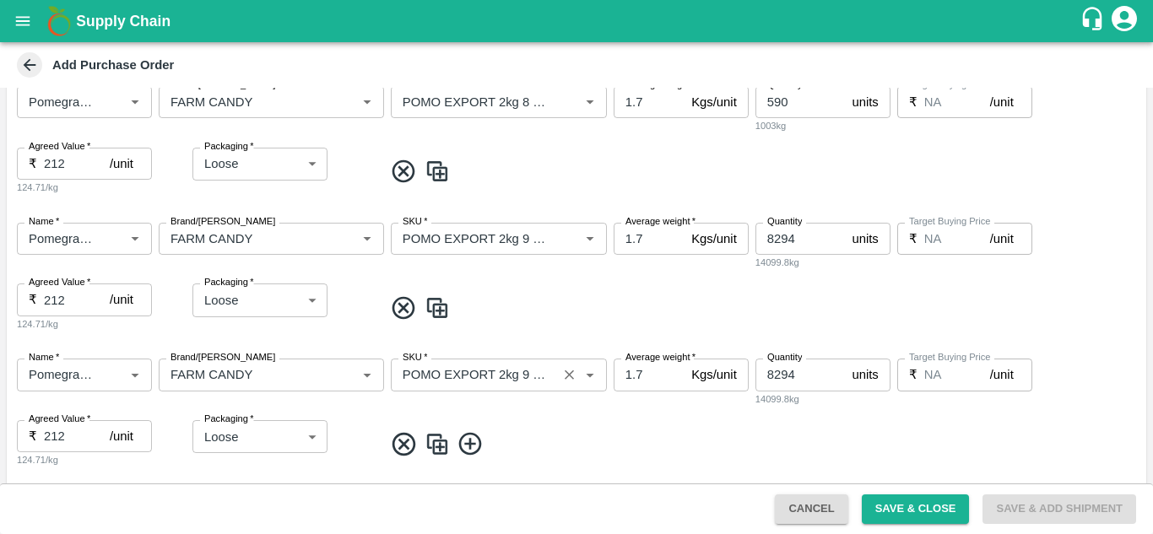
scroll to position [319, 0]
click at [593, 375] on icon "Open" at bounding box center [590, 374] width 19 height 19
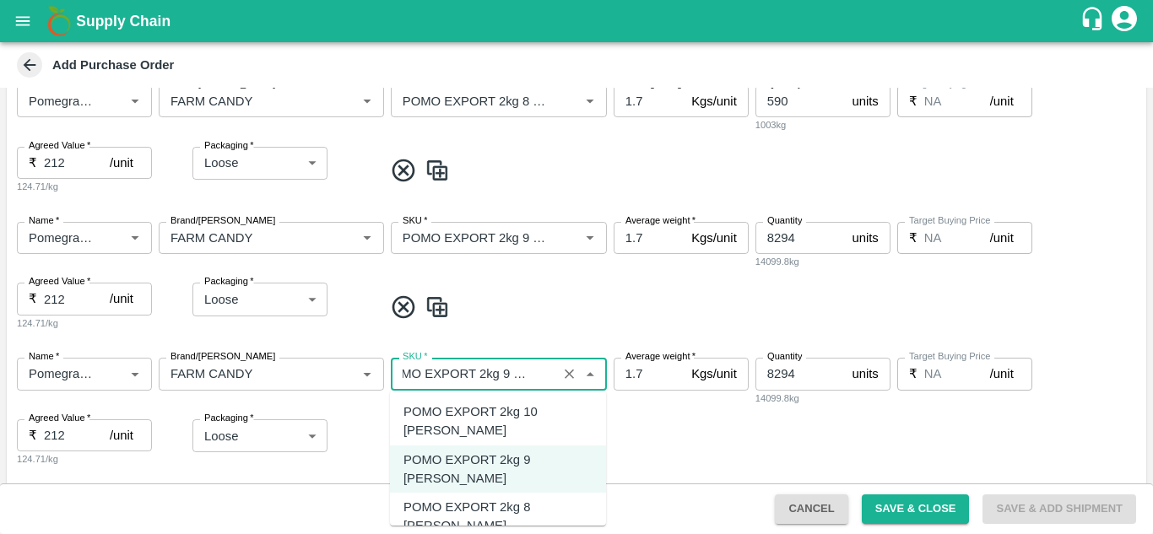
click at [522, 414] on div "POMO EXPORT 2kg 10 [PERSON_NAME]" at bounding box center [497, 422] width 189 height 38
type input "POMO EXPORT 2kg 10 [PERSON_NAME]"
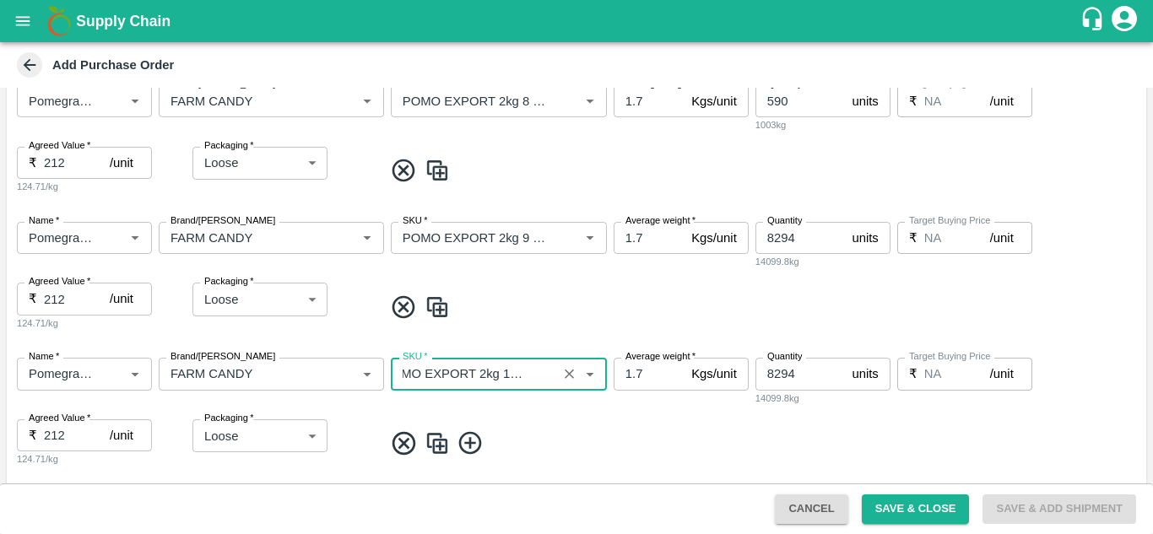
scroll to position [0, 0]
click at [808, 369] on input "8294" at bounding box center [800, 374] width 90 height 32
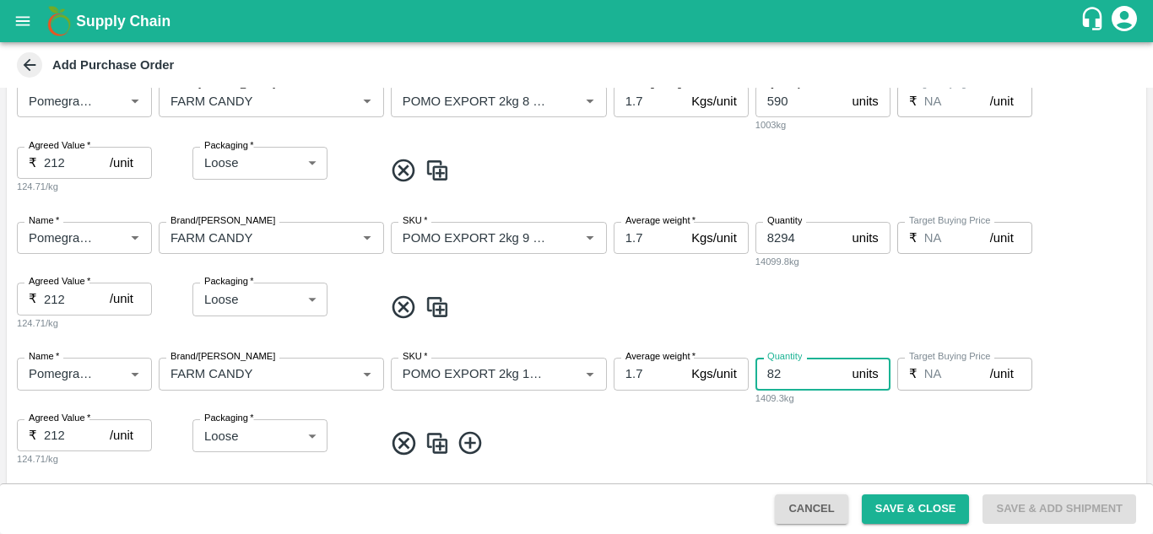
type input "8"
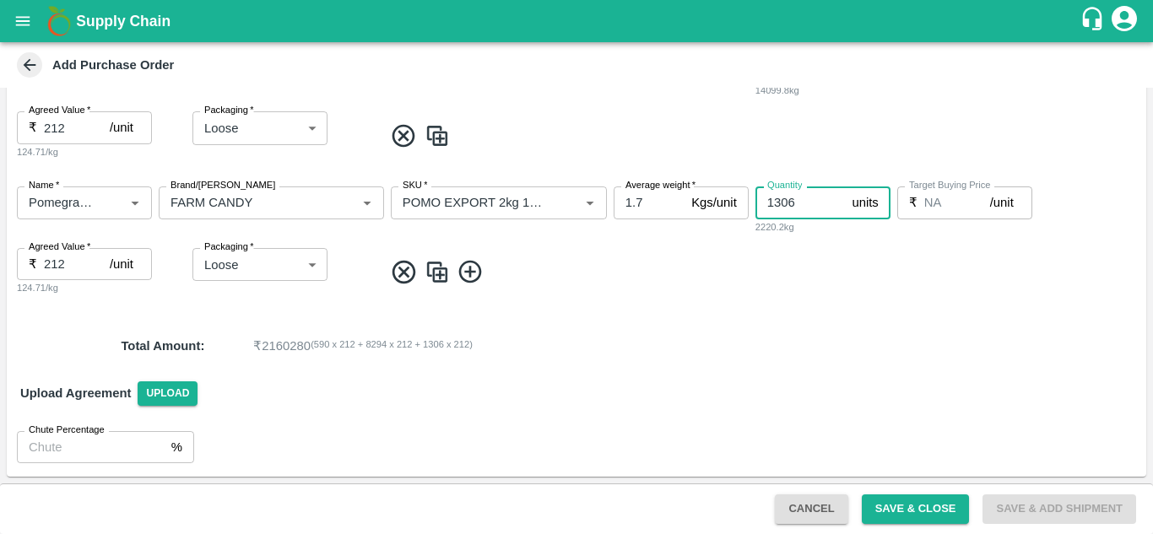
type input "1306"
click at [446, 384] on div "Upload Agreement Upload" at bounding box center [576, 393] width 1139 height 49
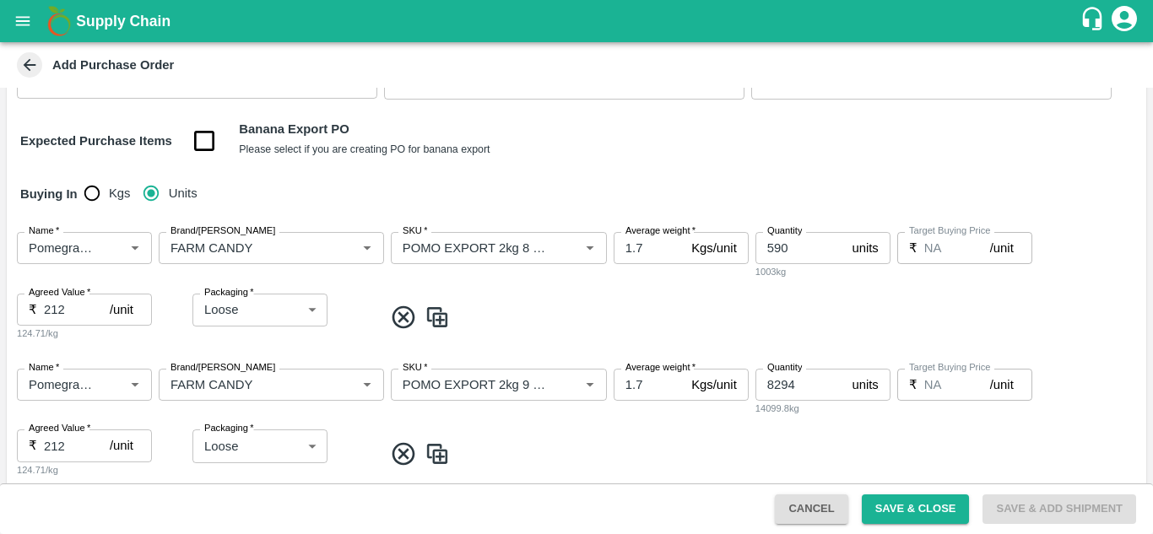
scroll to position [173, 0]
click at [903, 518] on button "Save & Close" at bounding box center [916, 510] width 108 height 30
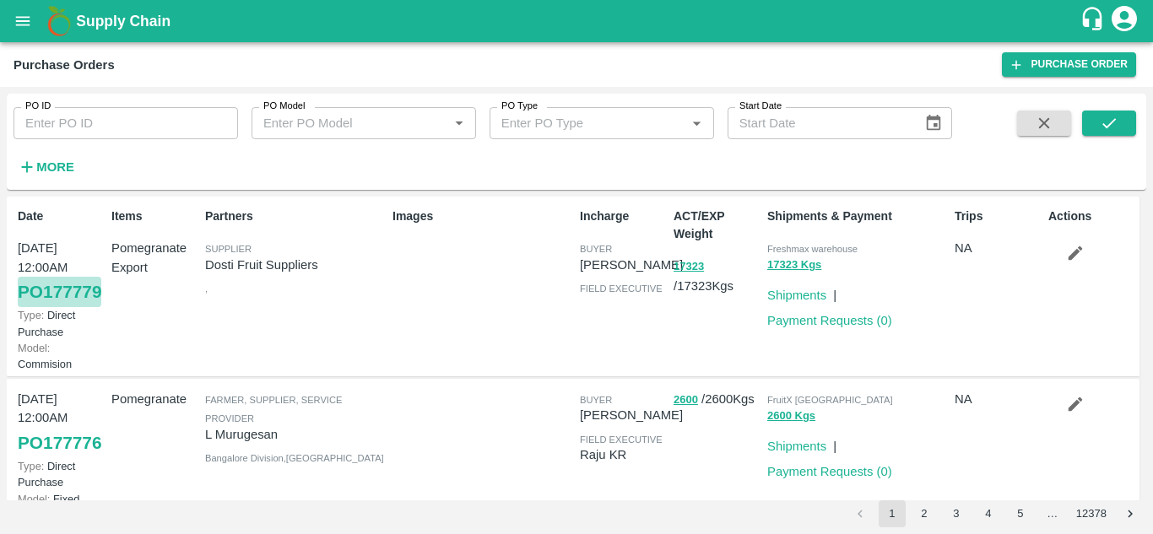
click at [42, 307] on link "PO 177779" at bounding box center [60, 292] width 84 height 30
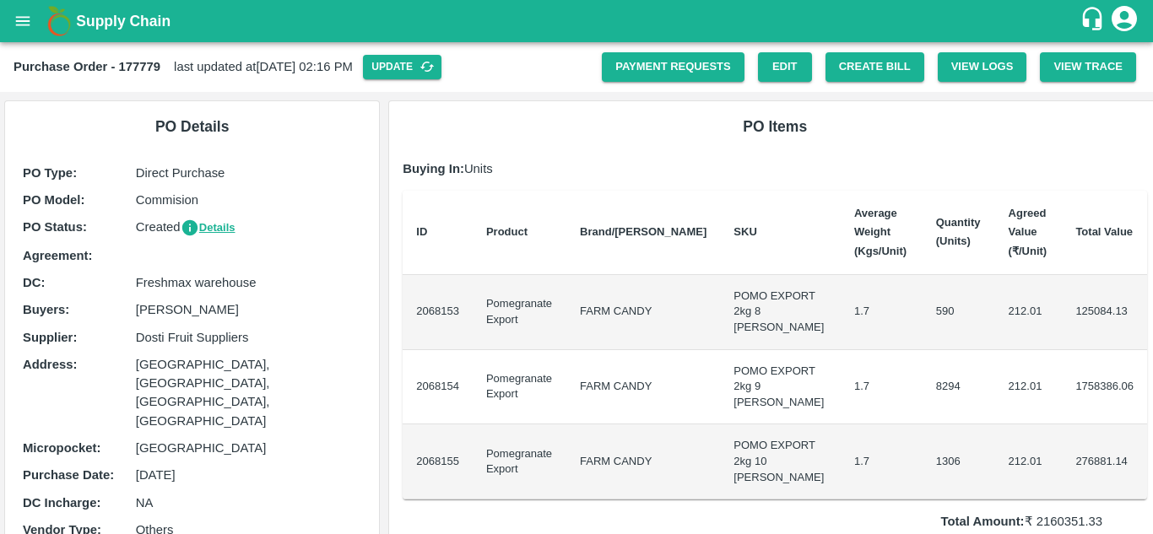
click at [141, 64] on b "Purchase Order - 177779" at bounding box center [87, 67] width 147 height 14
copy b "177779"
